Goal: Transaction & Acquisition: Purchase product/service

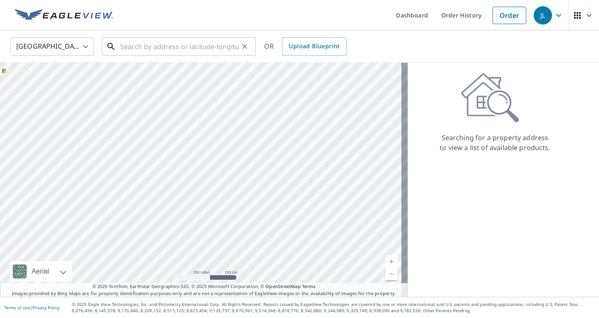
click at [143, 47] on input "text" at bounding box center [179, 46] width 118 height 23
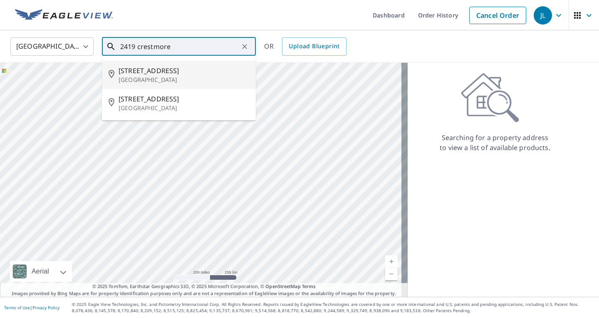
click at [143, 76] on p "[GEOGRAPHIC_DATA]" at bounding box center [183, 80] width 131 height 8
type input "[STREET_ADDRESS]"
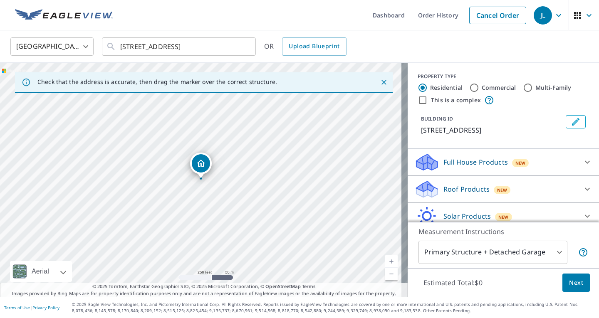
scroll to position [35, 0]
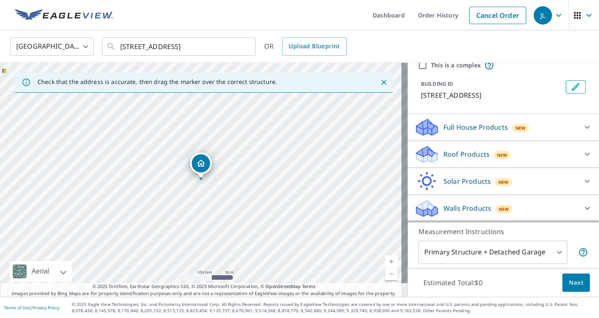
click at [488, 133] on div "Full House Products New" at bounding box center [495, 128] width 163 height 20
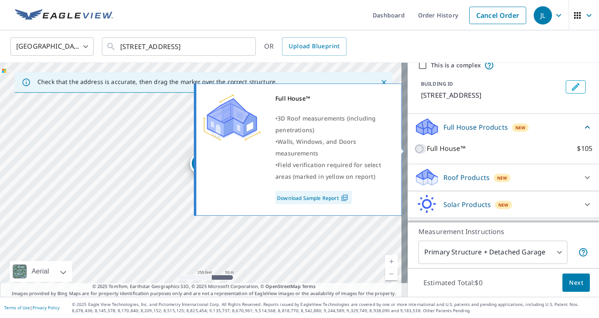
click at [414, 151] on input "Full House™ $105" at bounding box center [420, 149] width 12 height 10
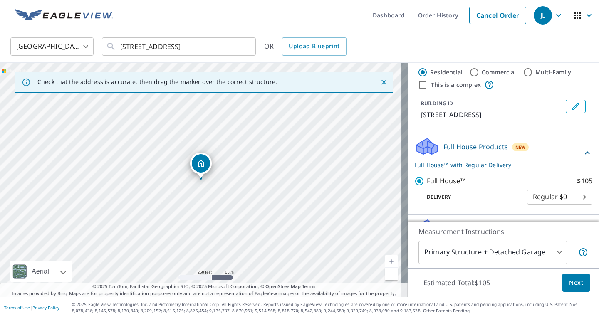
scroll to position [6, 0]
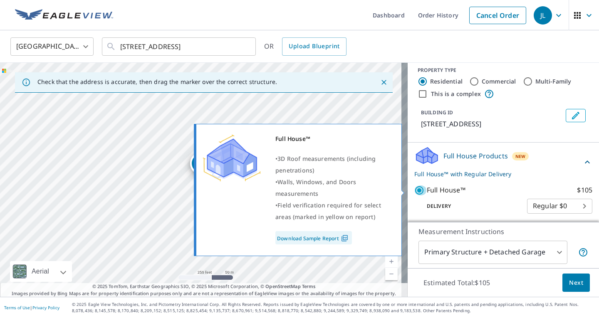
click at [414, 188] on input "Full House™ $105" at bounding box center [420, 190] width 12 height 10
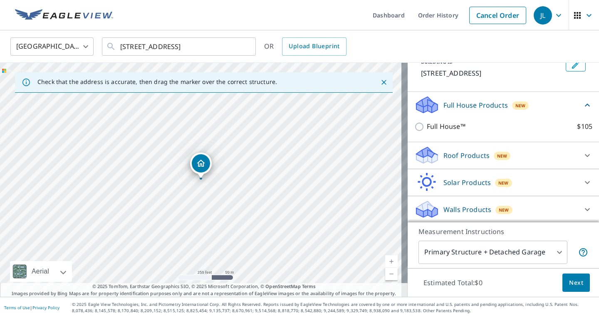
scroll to position [58, 0]
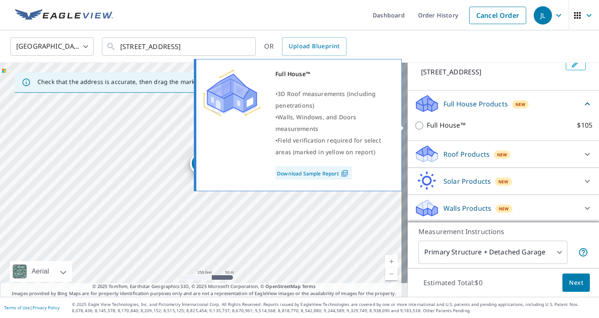
click at [414, 126] on input "Full House™ $105" at bounding box center [420, 126] width 12 height 10
checkbox input "true"
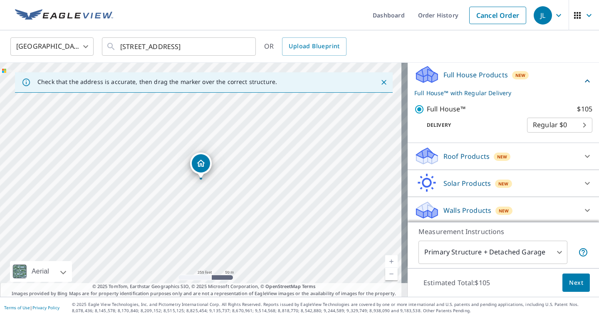
scroll to position [89, 0]
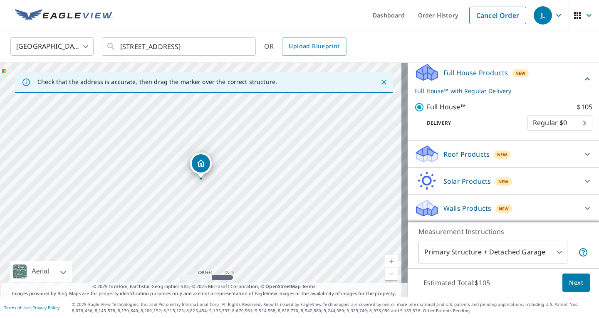
click at [572, 282] on span "Next" at bounding box center [576, 283] width 14 height 10
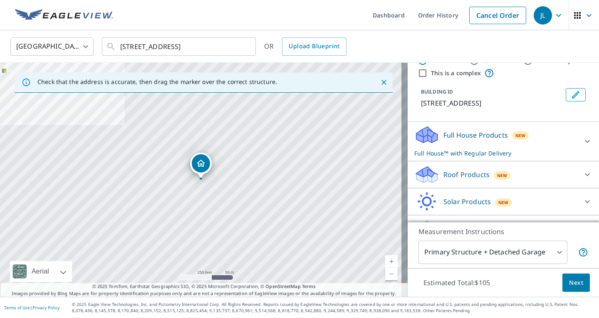
scroll to position [47, 0]
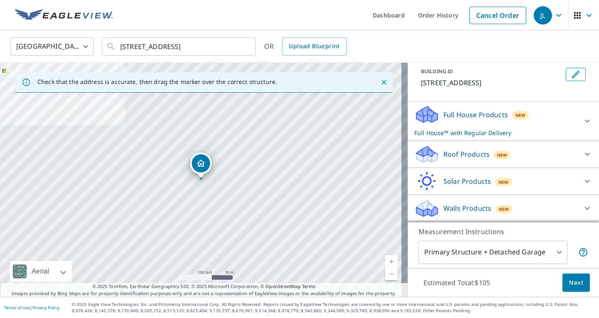
click at [582, 123] on icon at bounding box center [587, 121] width 10 height 10
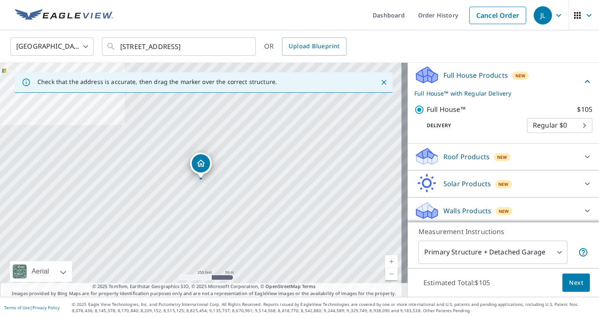
scroll to position [89, 0]
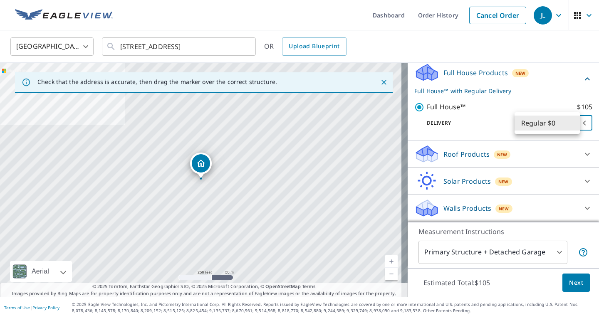
click at [577, 125] on body "JL JL Dashboard Order History Cancel Order JL [GEOGRAPHIC_DATA] US ​ [STREET_AD…" at bounding box center [299, 159] width 599 height 318
click at [577, 125] on li "Regular $0" at bounding box center [546, 123] width 65 height 15
click at [582, 156] on icon at bounding box center [587, 154] width 10 height 10
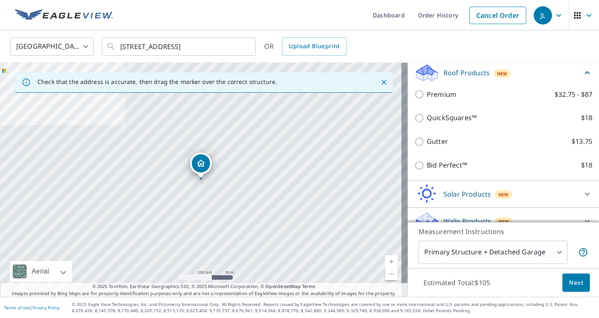
scroll to position [173, 0]
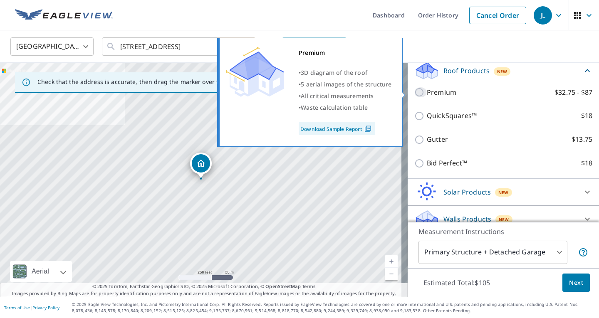
click at [414, 96] on input "Premium $32.75 - $87" at bounding box center [420, 92] width 12 height 10
checkbox input "true"
checkbox input "false"
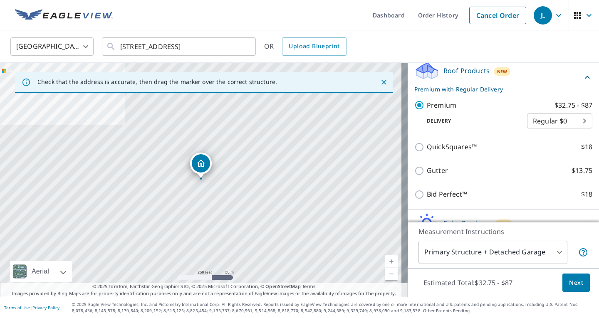
click at [569, 282] on span "Next" at bounding box center [576, 283] width 14 height 10
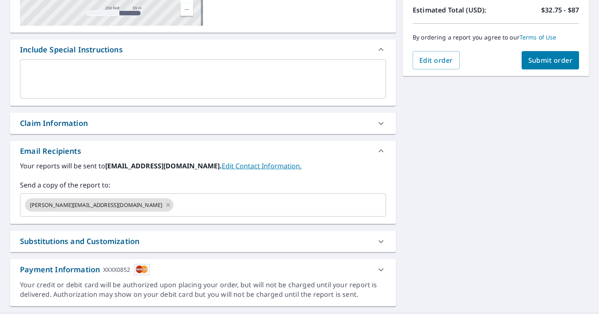
scroll to position [205, 0]
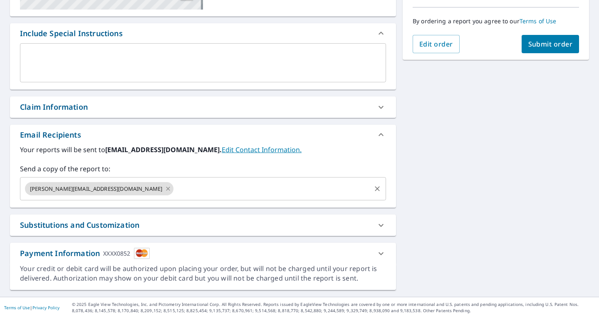
click at [165, 189] on icon at bounding box center [168, 188] width 7 height 9
click at [129, 192] on input "text" at bounding box center [197, 189] width 346 height 16
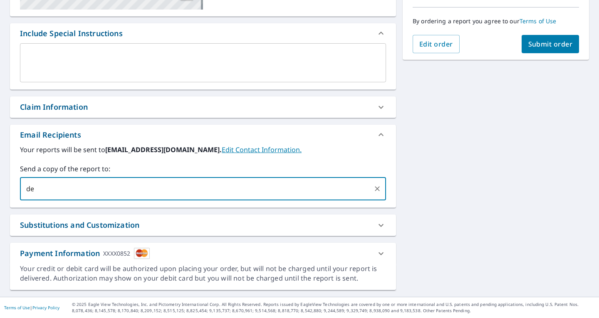
type input "d"
type input "[EMAIL_ADDRESS][DOMAIN_NAME]"
click at [554, 46] on span "Submit order" at bounding box center [550, 43] width 44 height 9
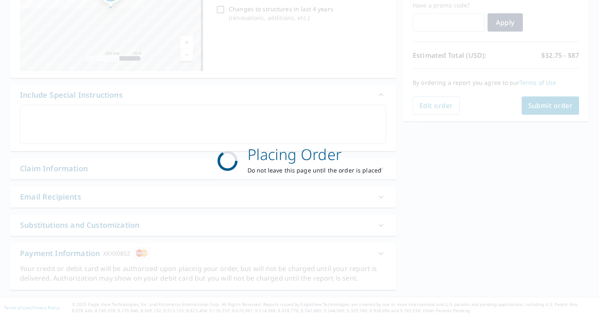
scroll to position [144, 0]
